Goal: Information Seeking & Learning: Learn about a topic

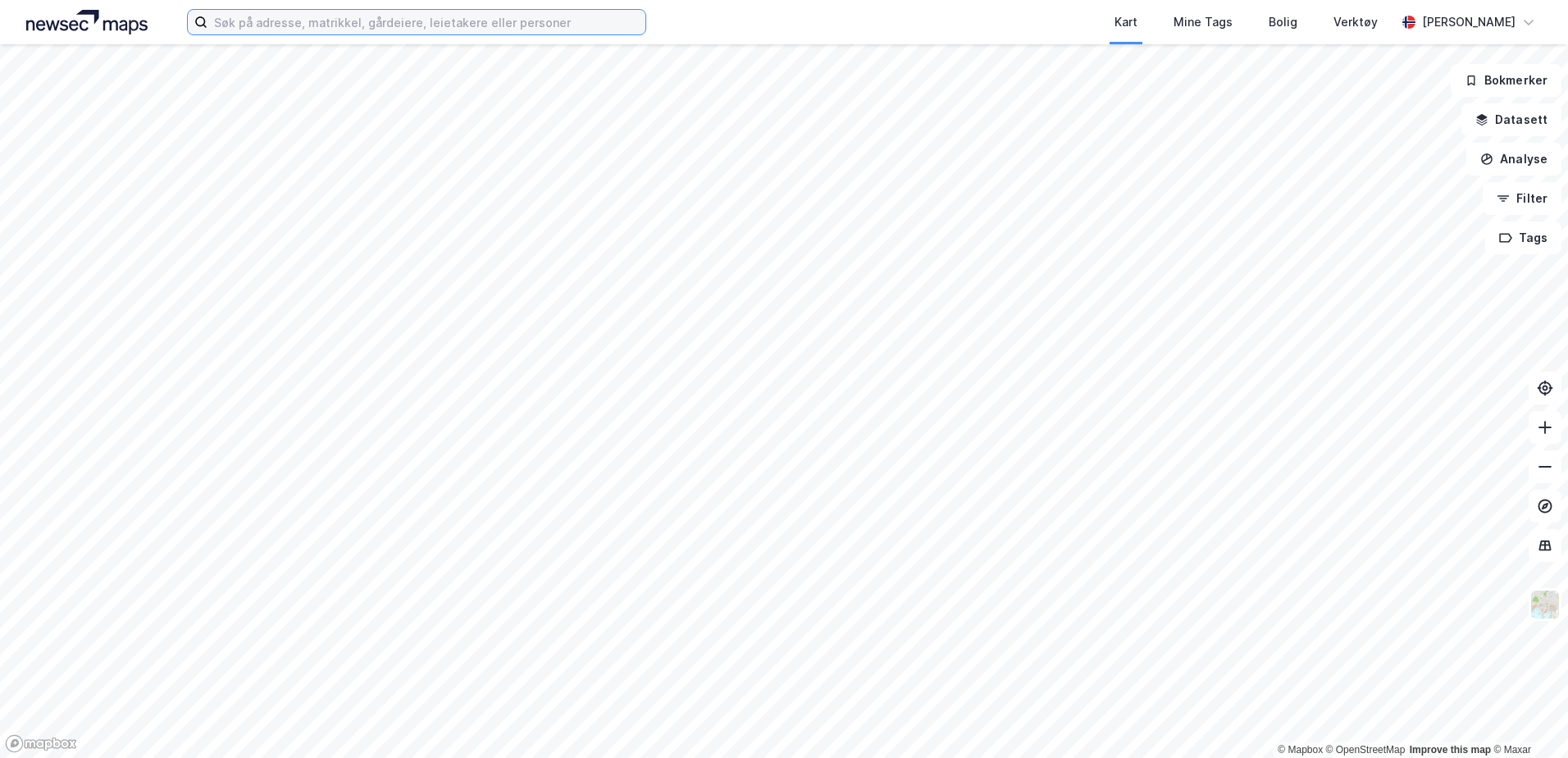
click at [505, 21] on input at bounding box center [426, 22] width 438 height 25
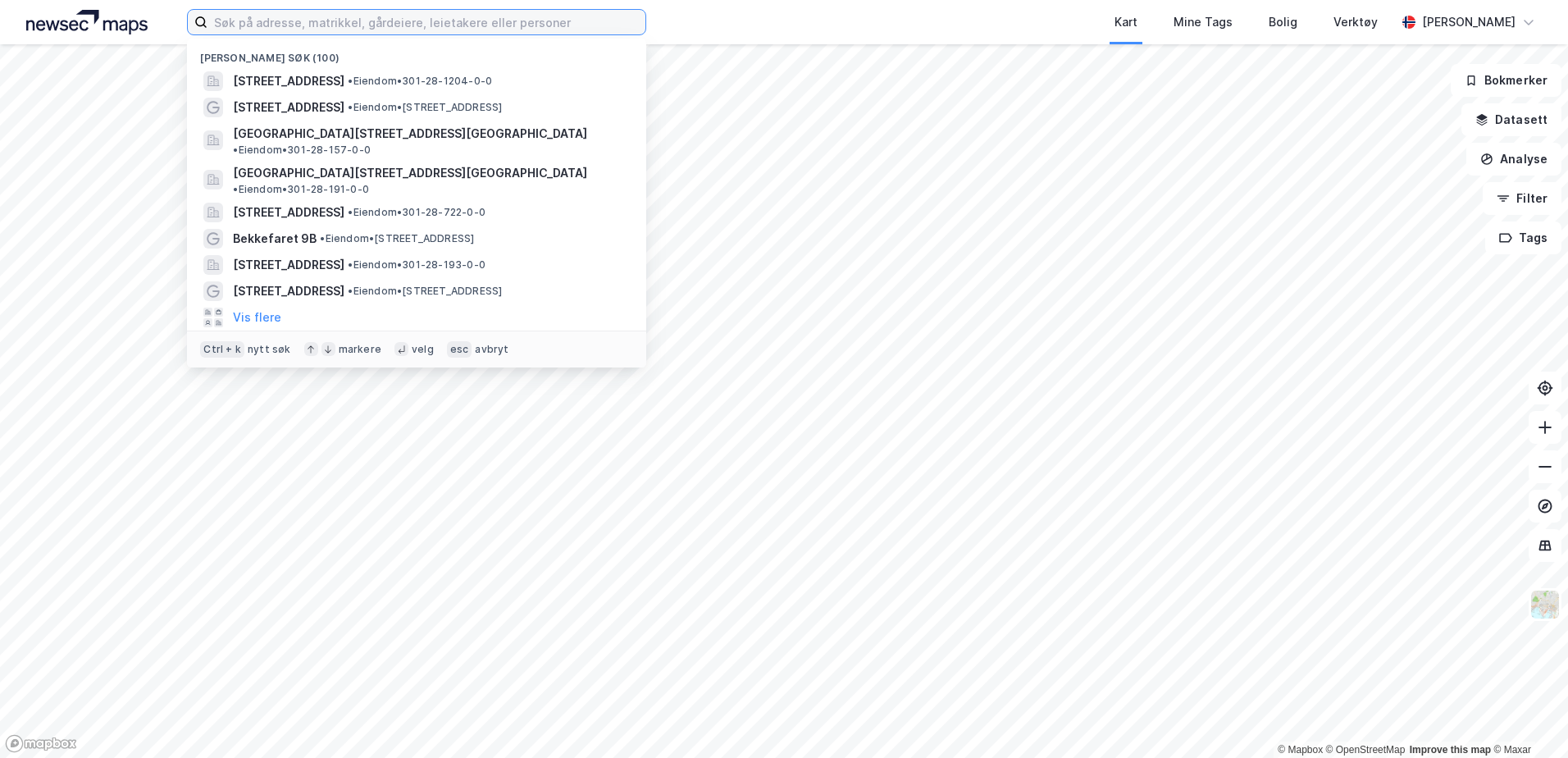
paste input "Solvornvegen 325"
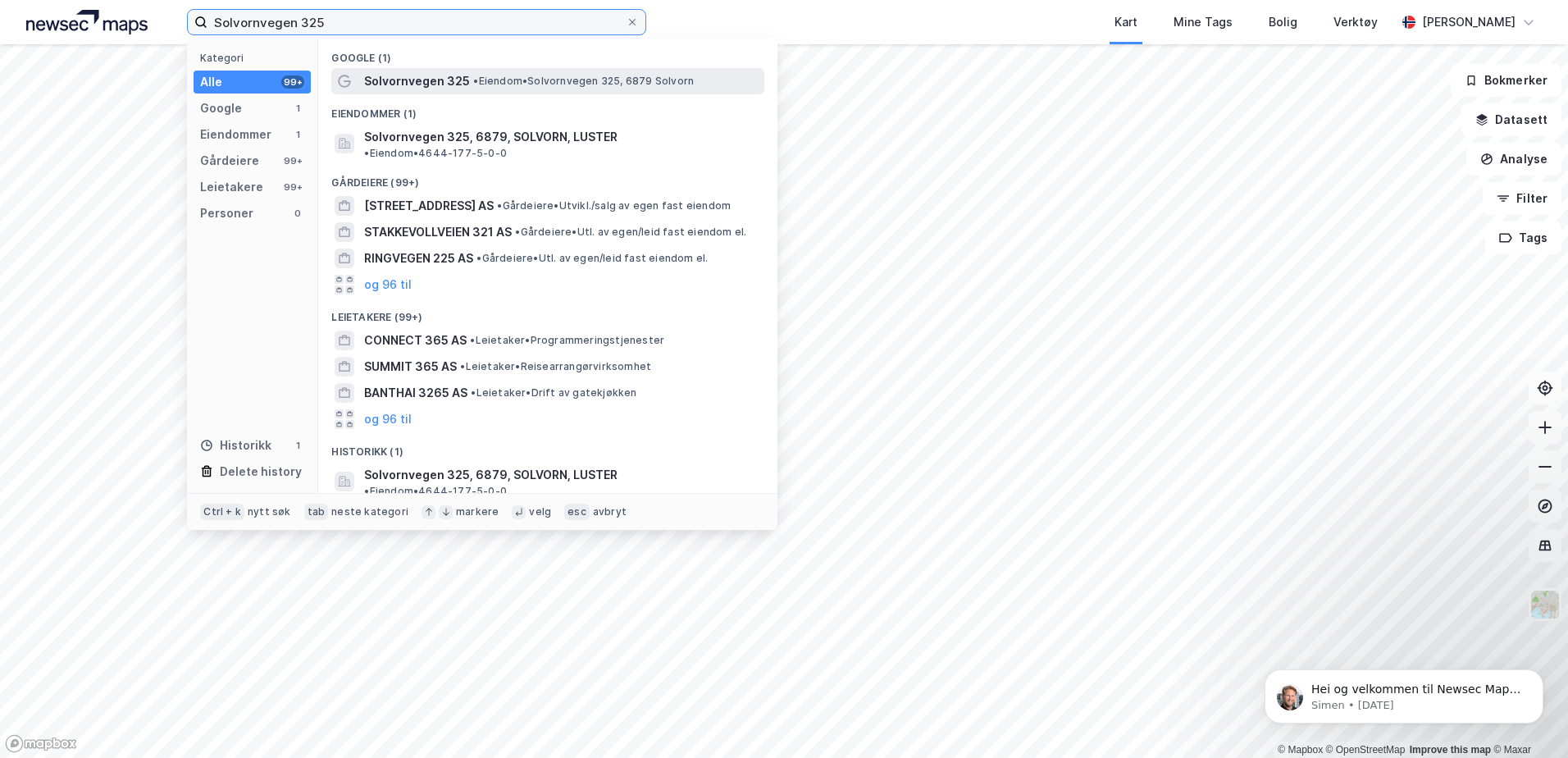
type input "Solvornvegen 325"
click at [477, 77] on span "•" at bounding box center [476, 81] width 5 height 12
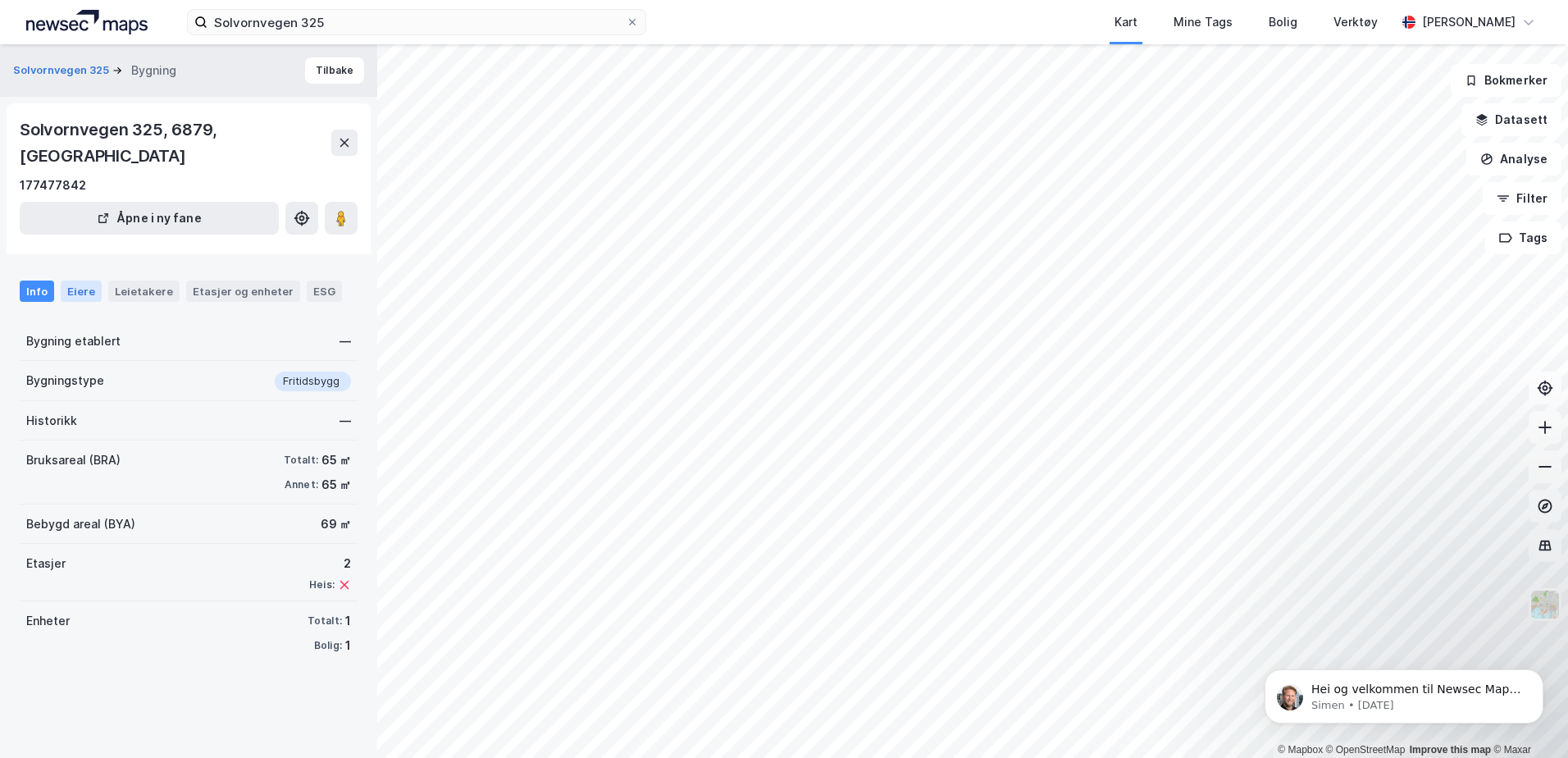
click at [94, 280] on div "Eiere" at bounding box center [81, 291] width 41 height 21
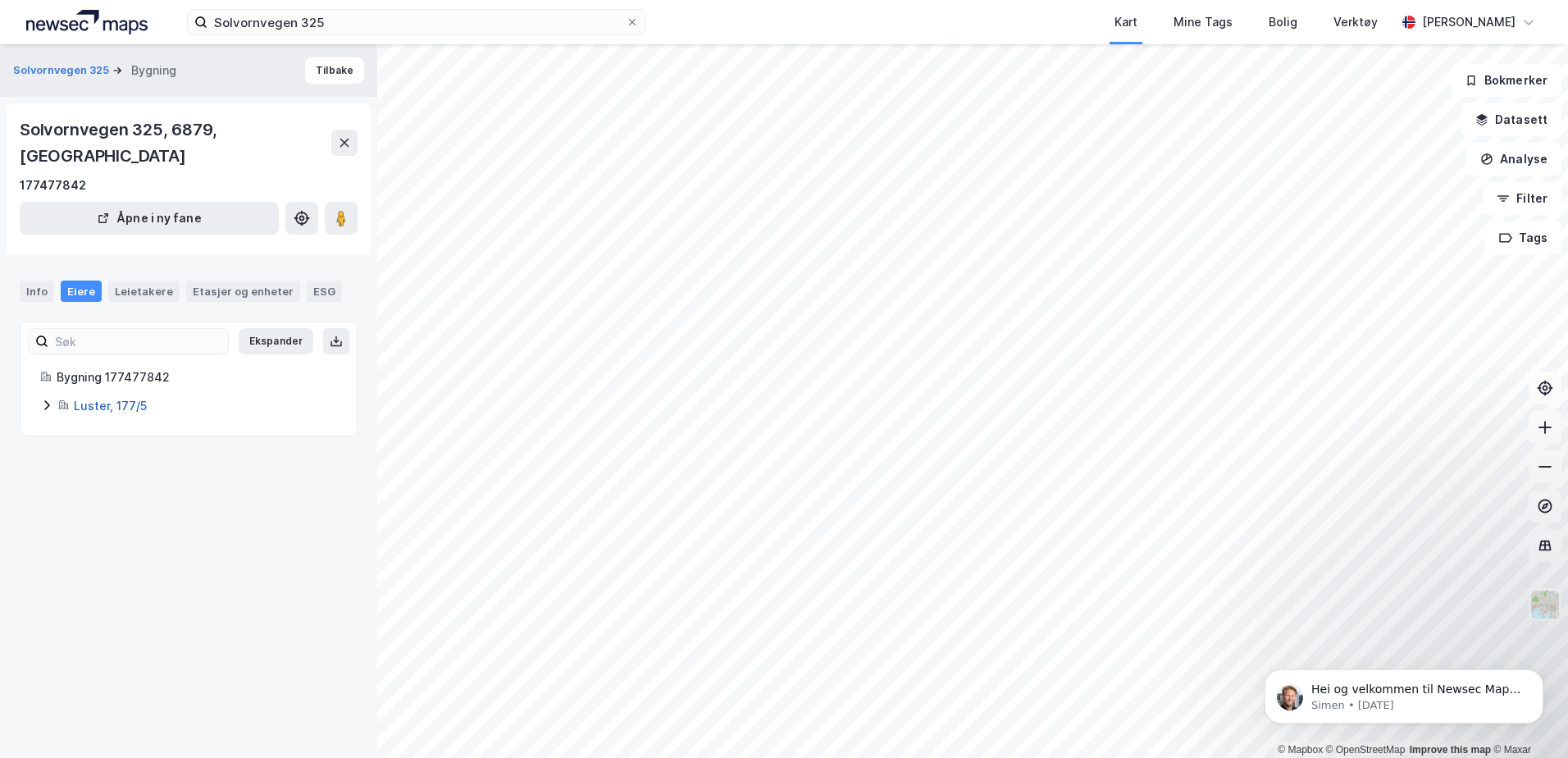
click at [111, 398] on link "Luster, 177/5" at bounding box center [110, 405] width 73 height 14
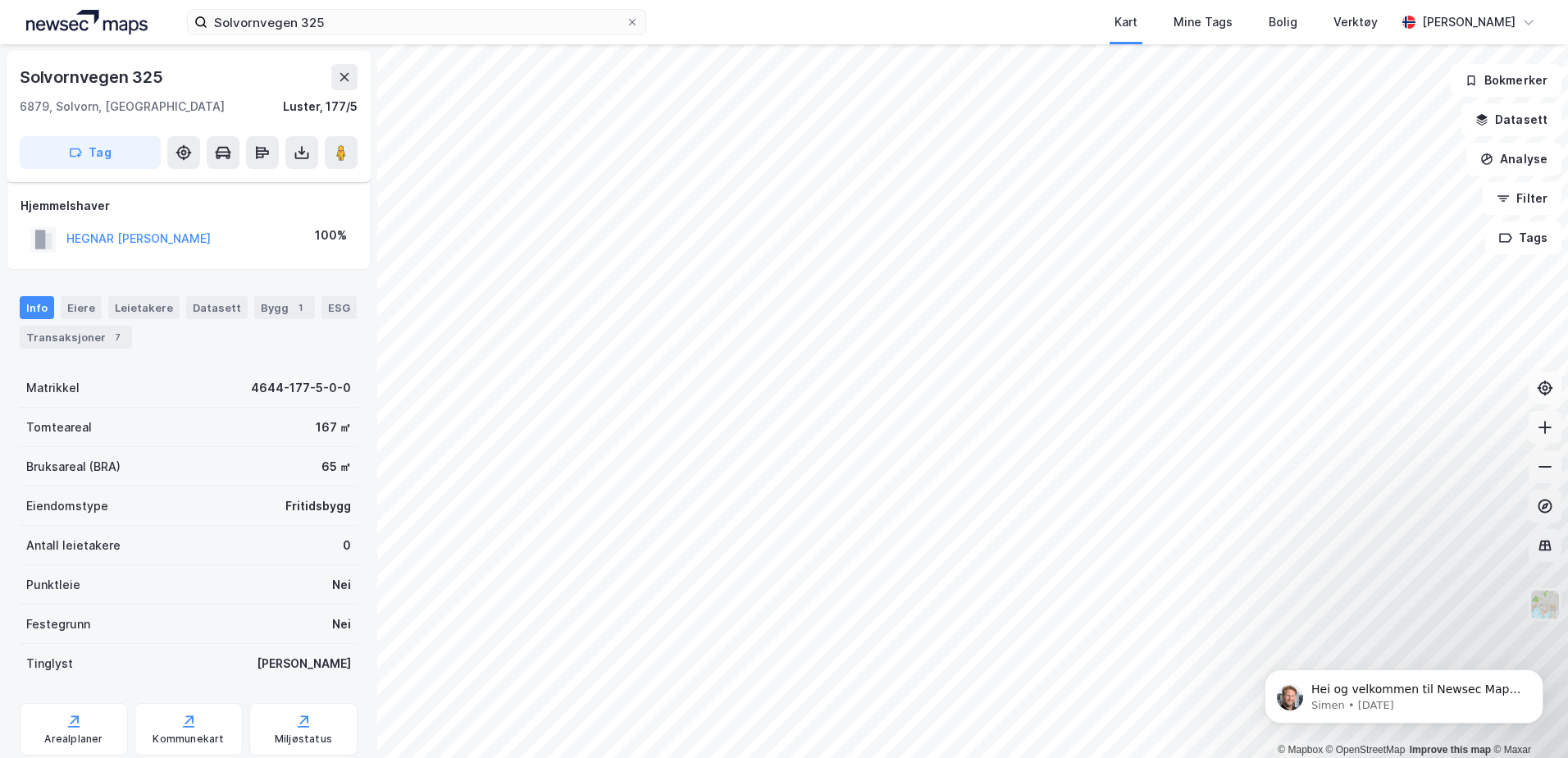
scroll to position [51, 0]
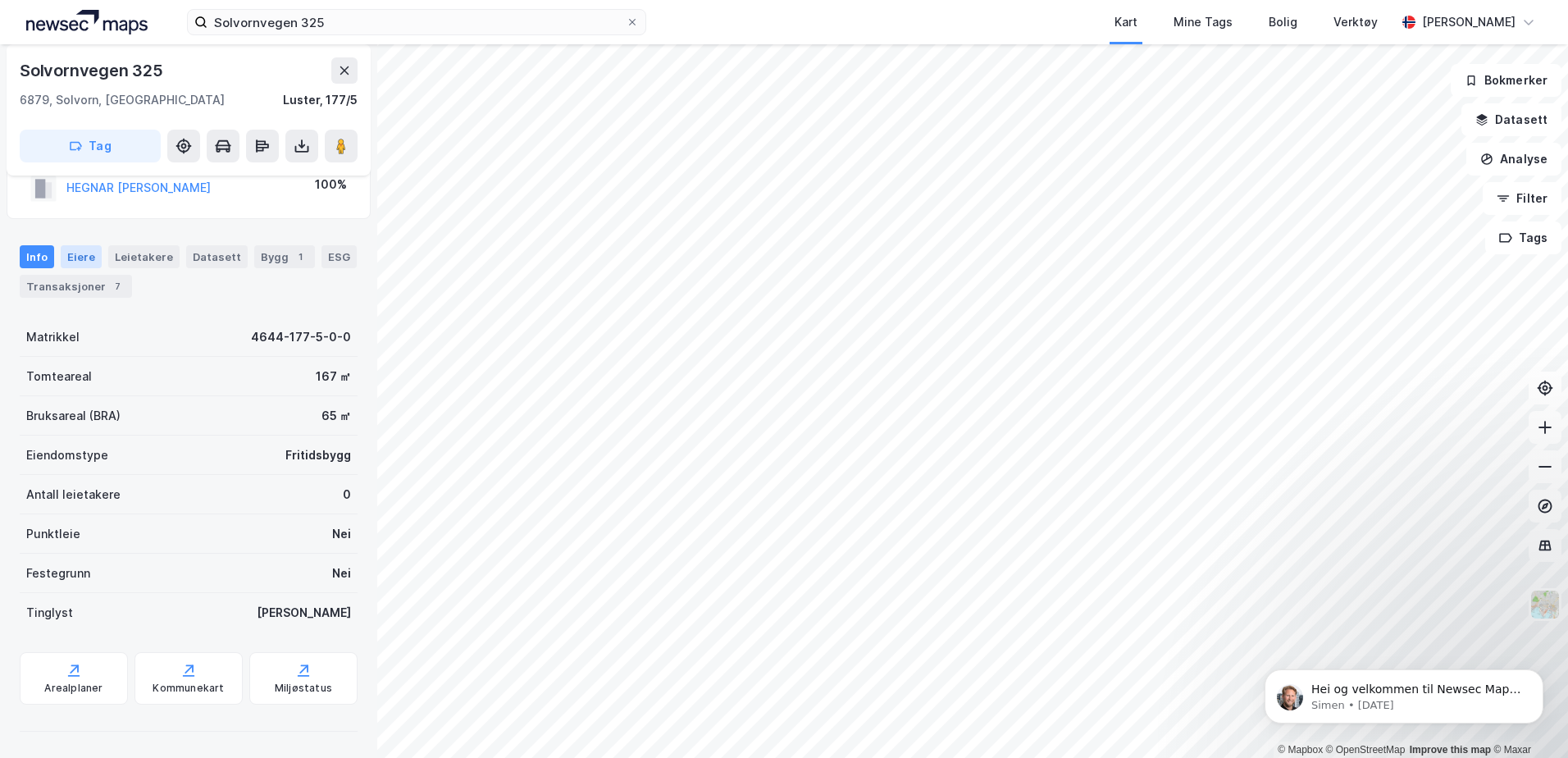
click at [79, 255] on div "Eiere" at bounding box center [81, 256] width 41 height 23
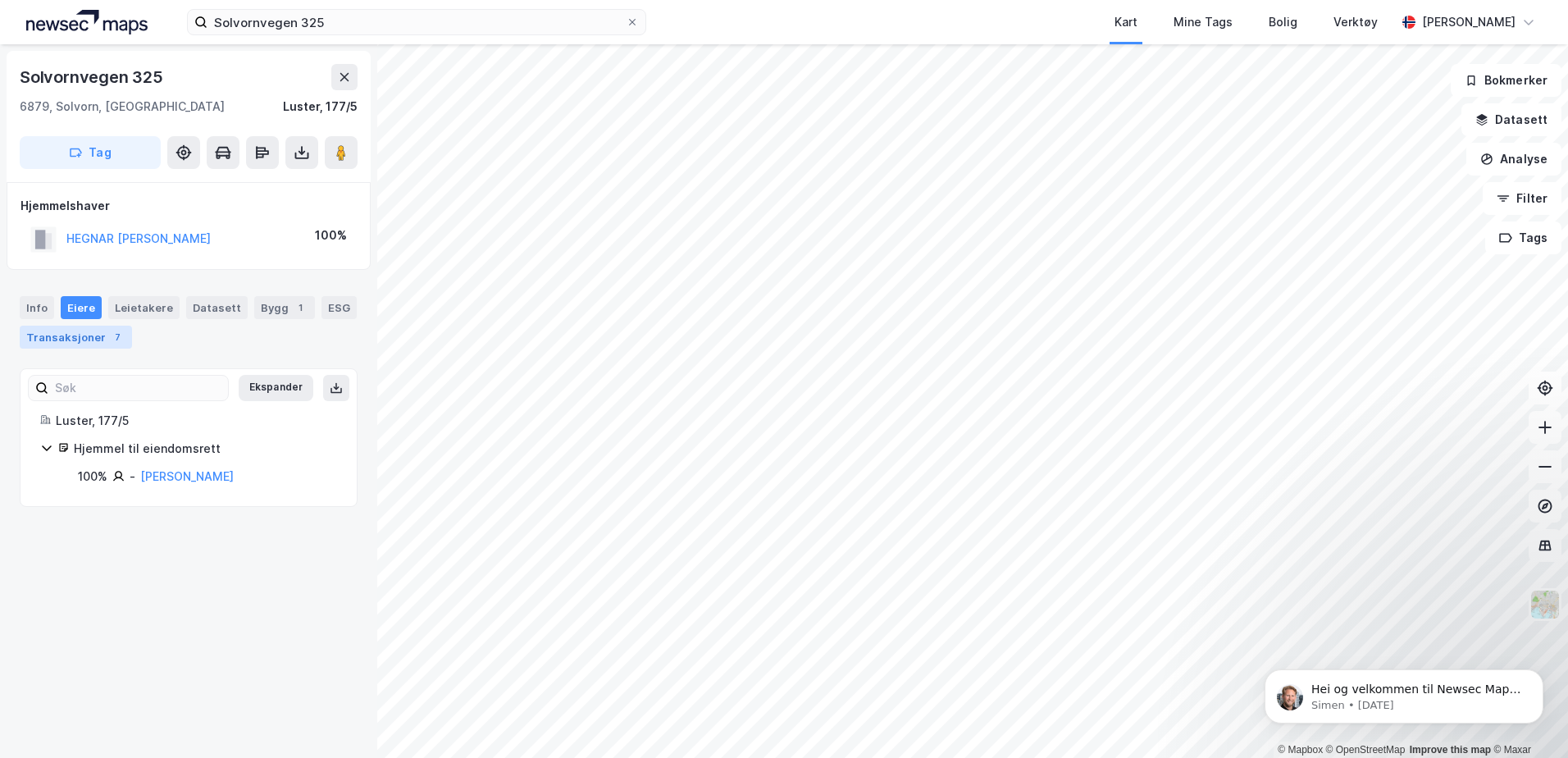
click at [105, 328] on div "Transaksjoner 7" at bounding box center [76, 338] width 113 height 23
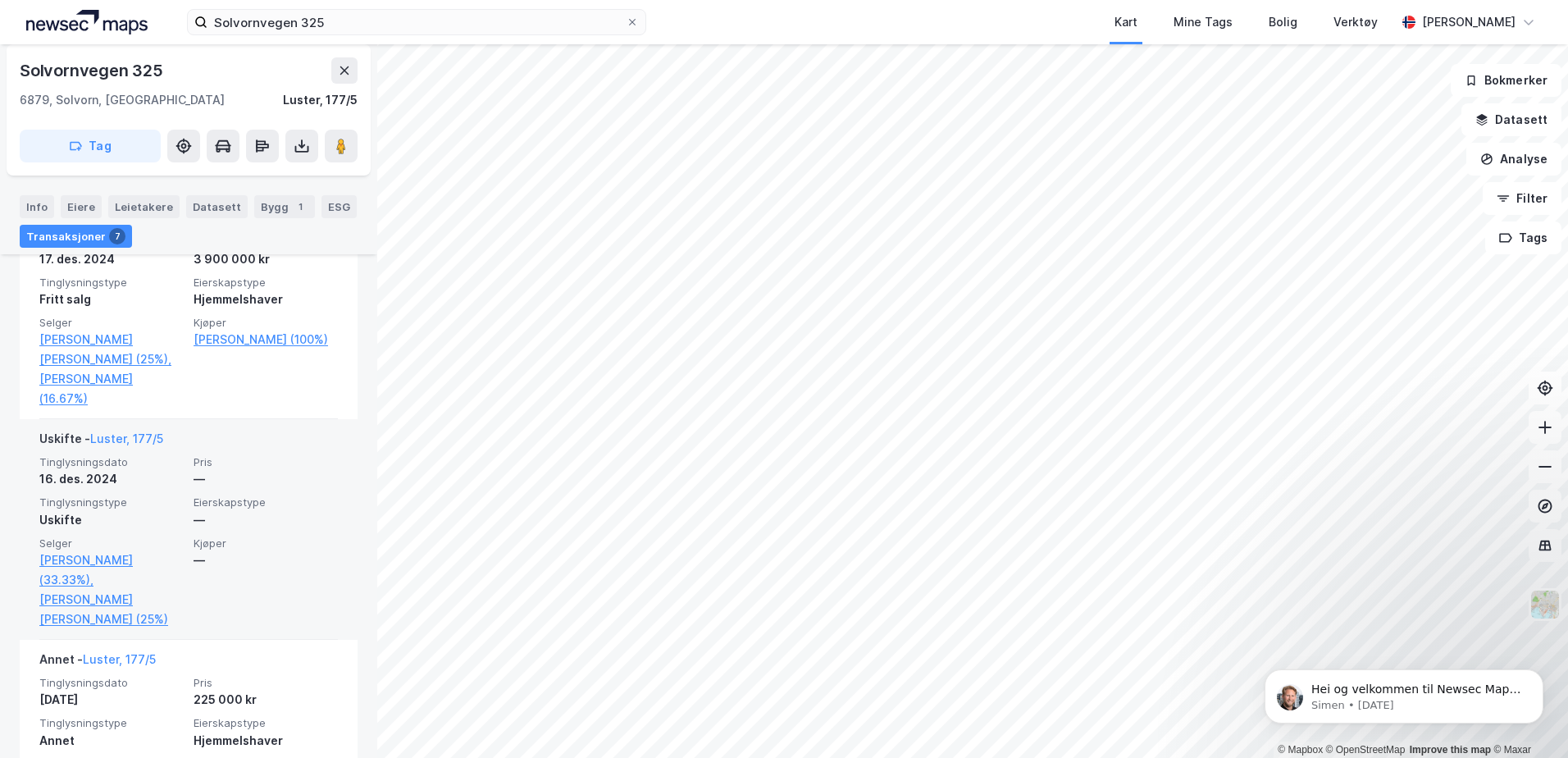
scroll to position [410, 0]
